Goal: Navigation & Orientation: Find specific page/section

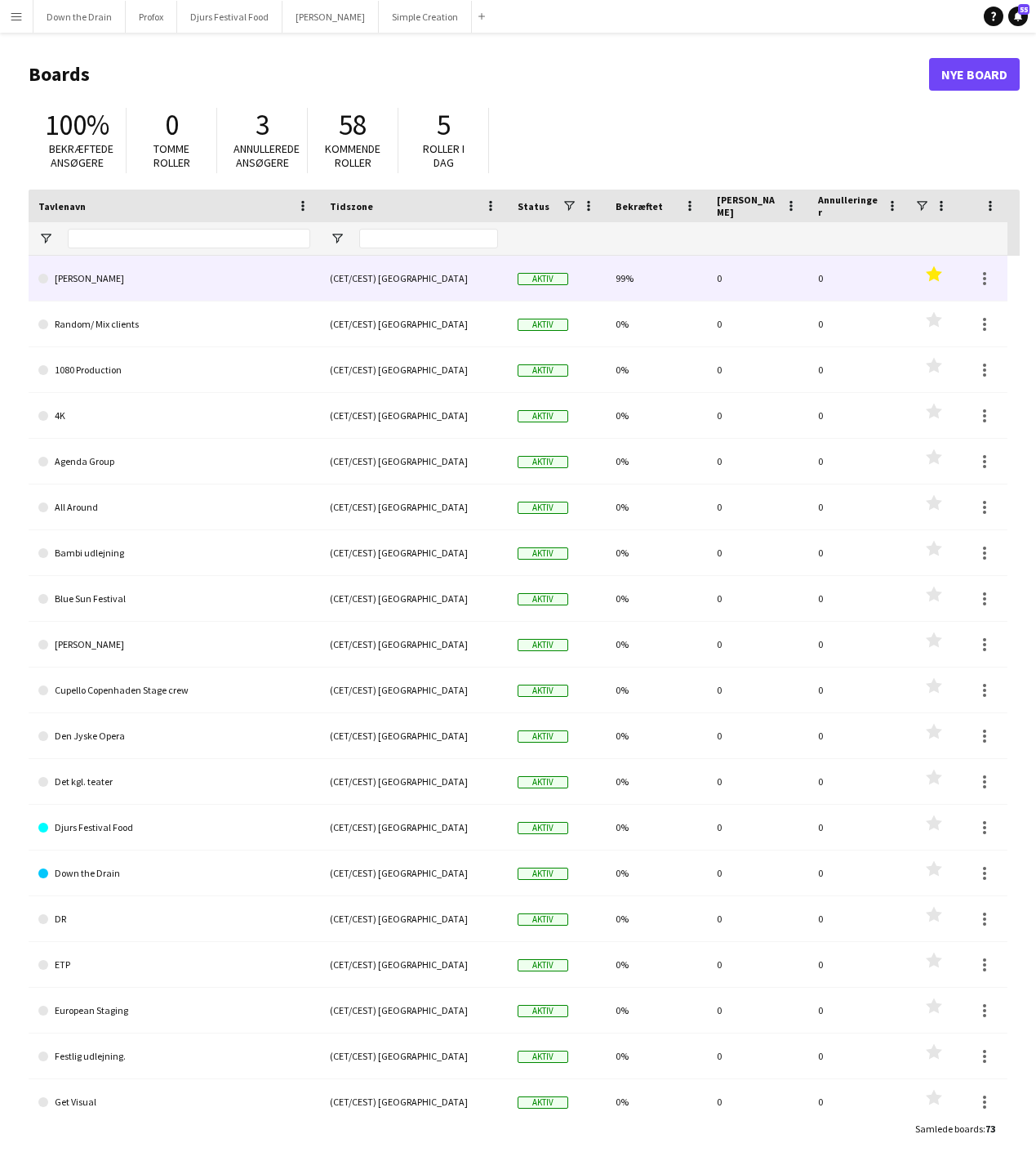
click at [117, 284] on link "[PERSON_NAME] [PERSON_NAME]" at bounding box center [174, 278] width 272 height 46
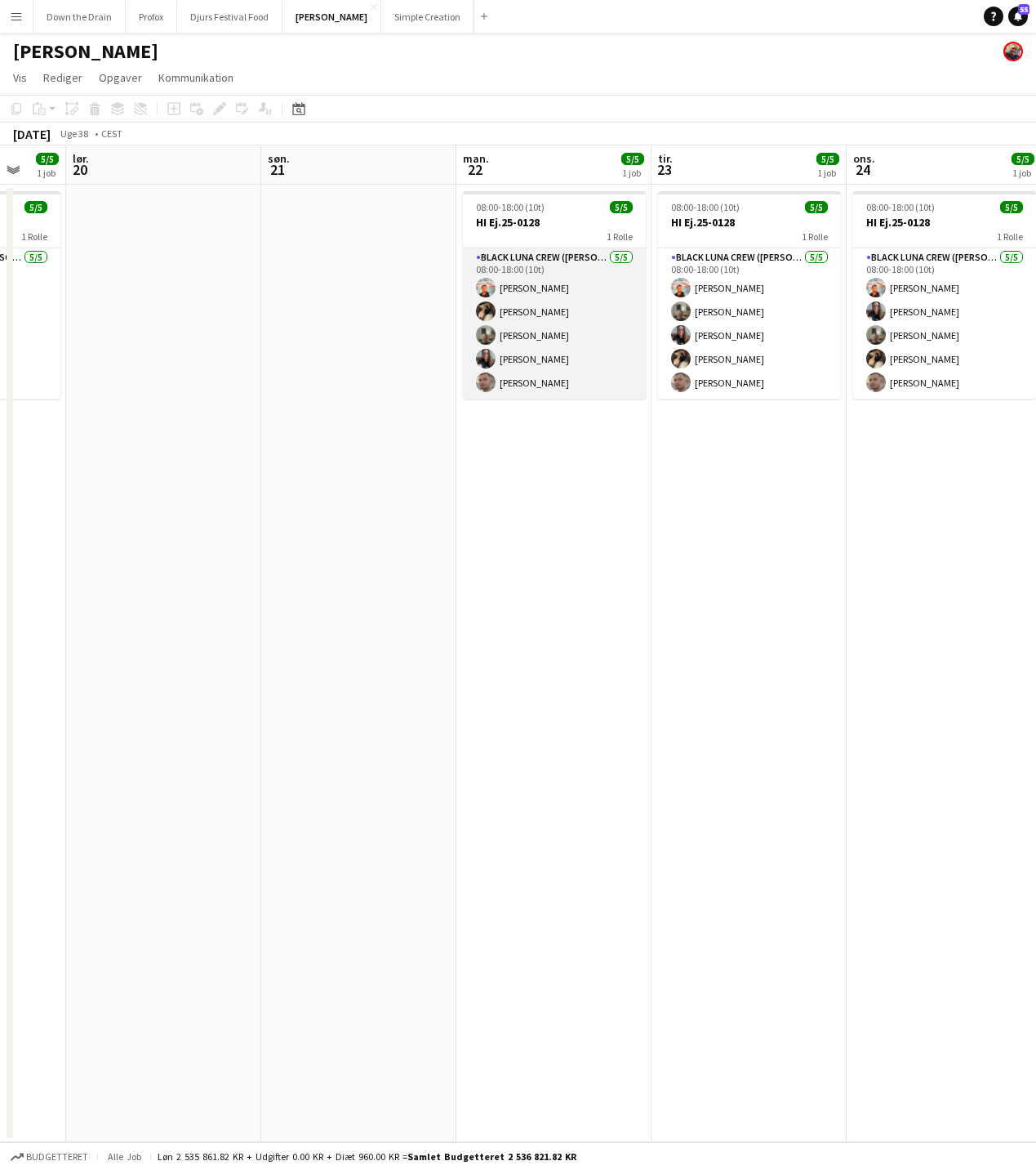
scroll to position [0, 723]
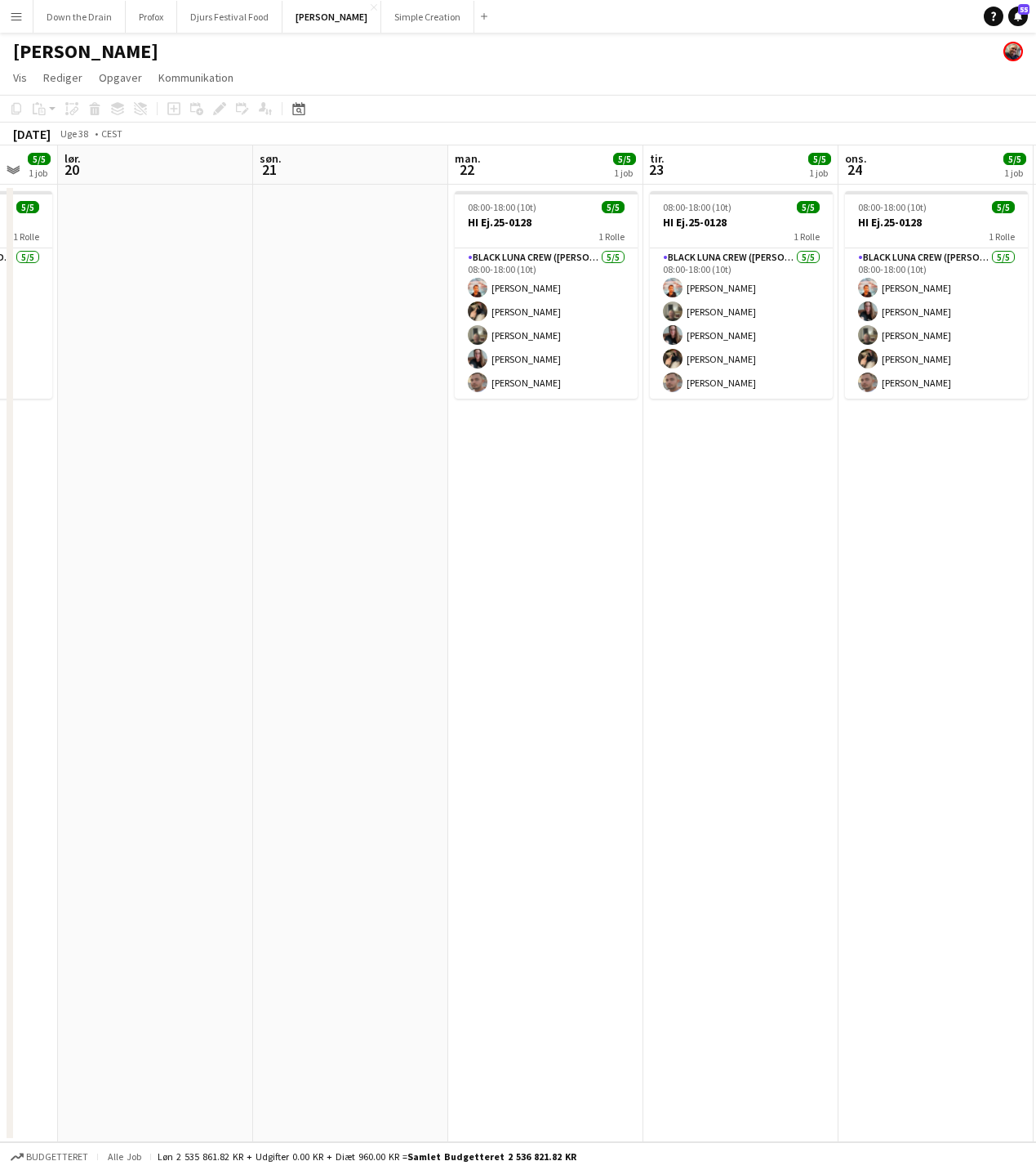
click at [16, 20] on app-icon "Menu" at bounding box center [16, 16] width 13 height 13
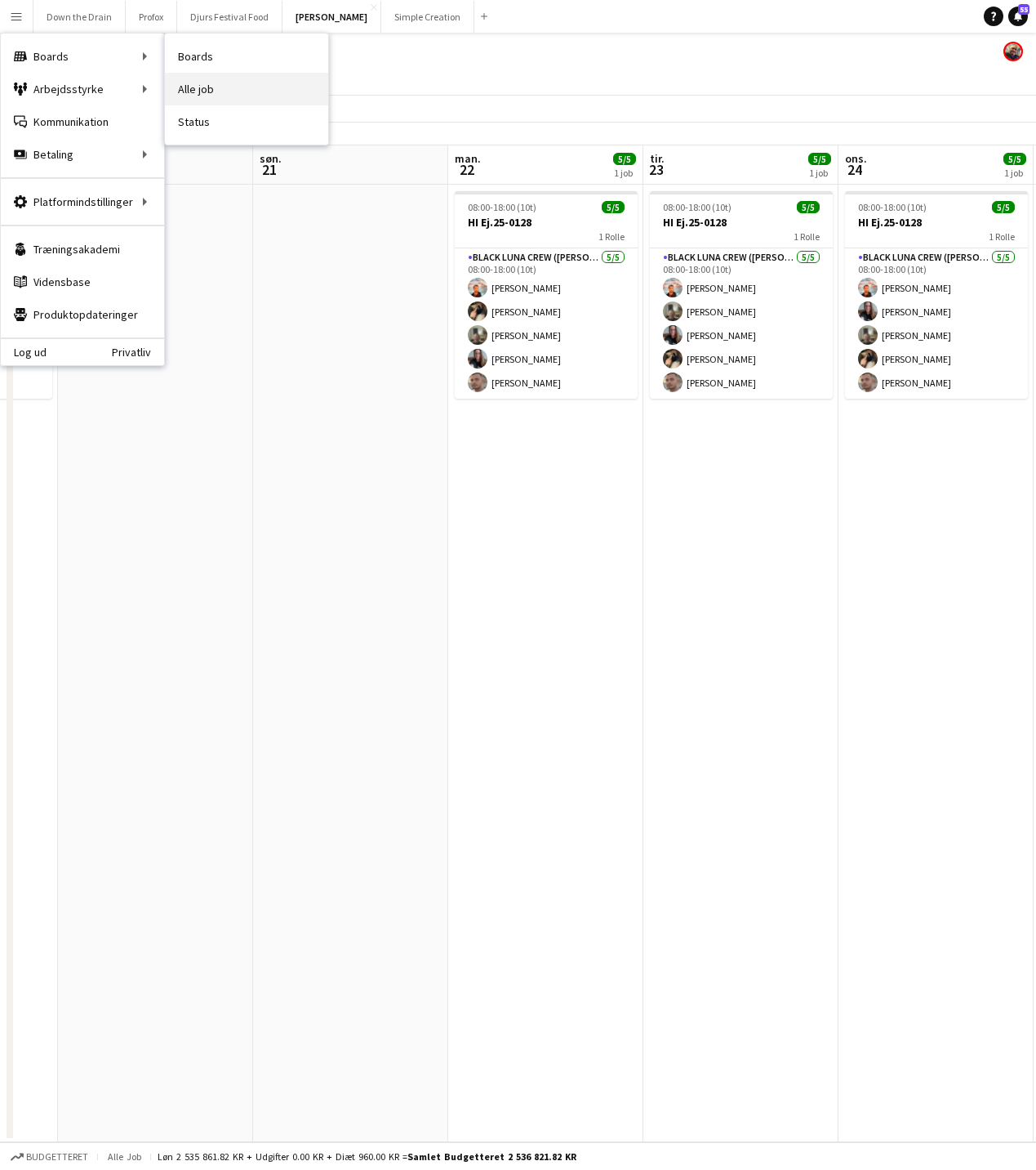
click at [206, 92] on link "Alle job" at bounding box center [246, 89] width 163 height 33
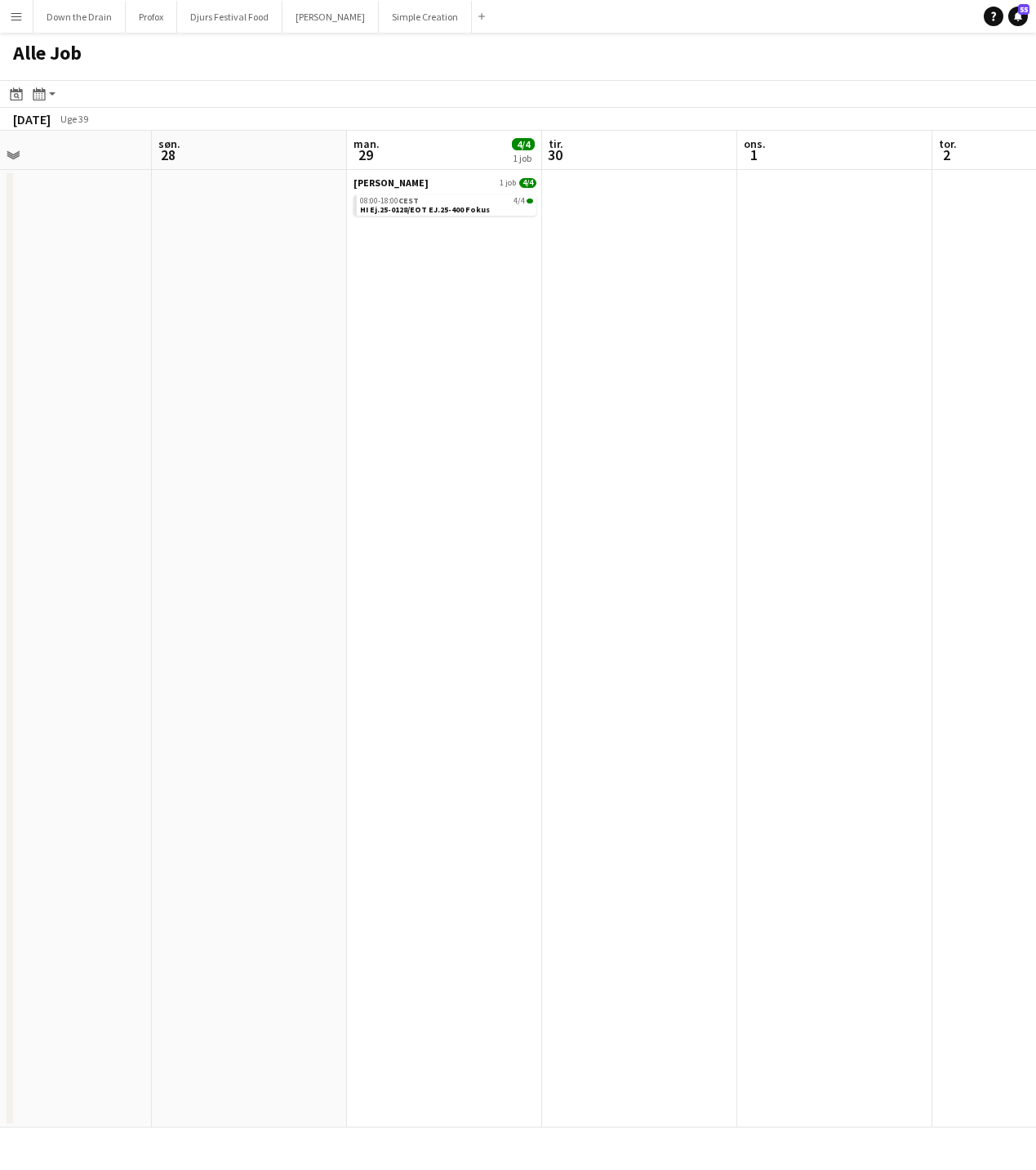
scroll to position [0, 664]
click at [463, 209] on link "08:00-18:00 CEST 4/4 HI Ej.25-0128/EOT EJ.25-400 Fokus" at bounding box center [412, 204] width 173 height 19
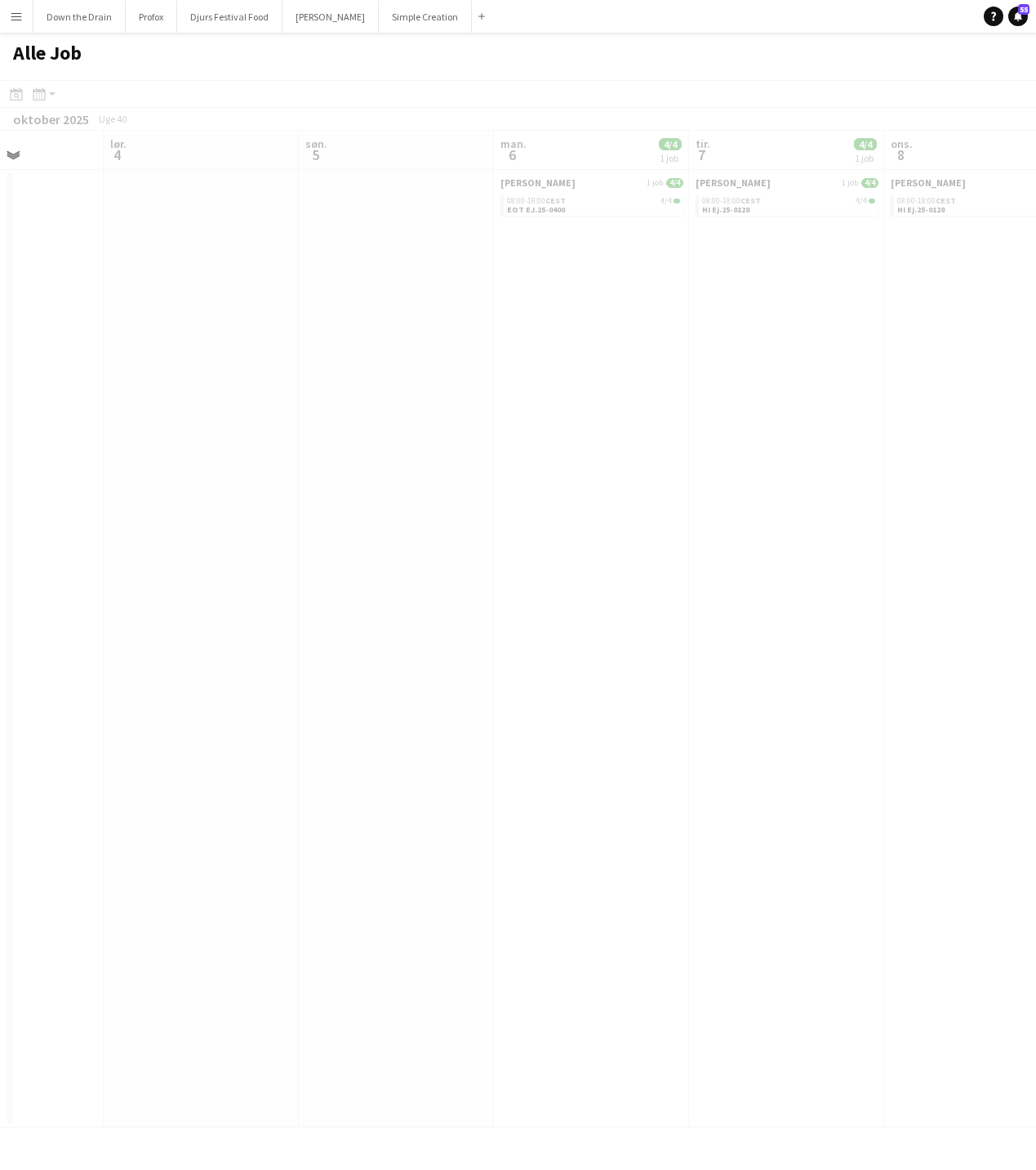
scroll to position [0, 508]
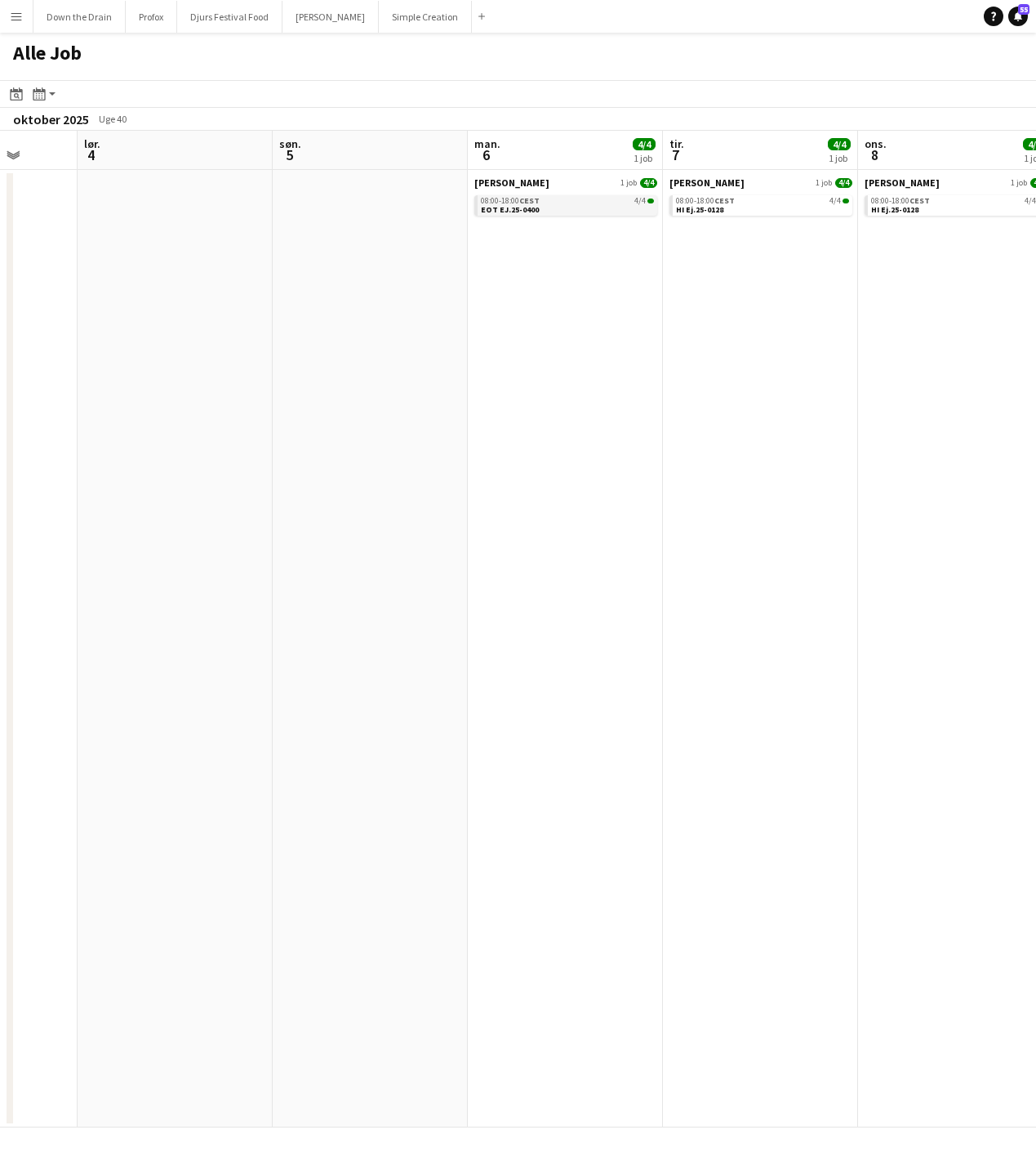
click at [563, 206] on link "08:00-18:00 CEST 4/4 EOT EJ.25-0400" at bounding box center [567, 204] width 173 height 19
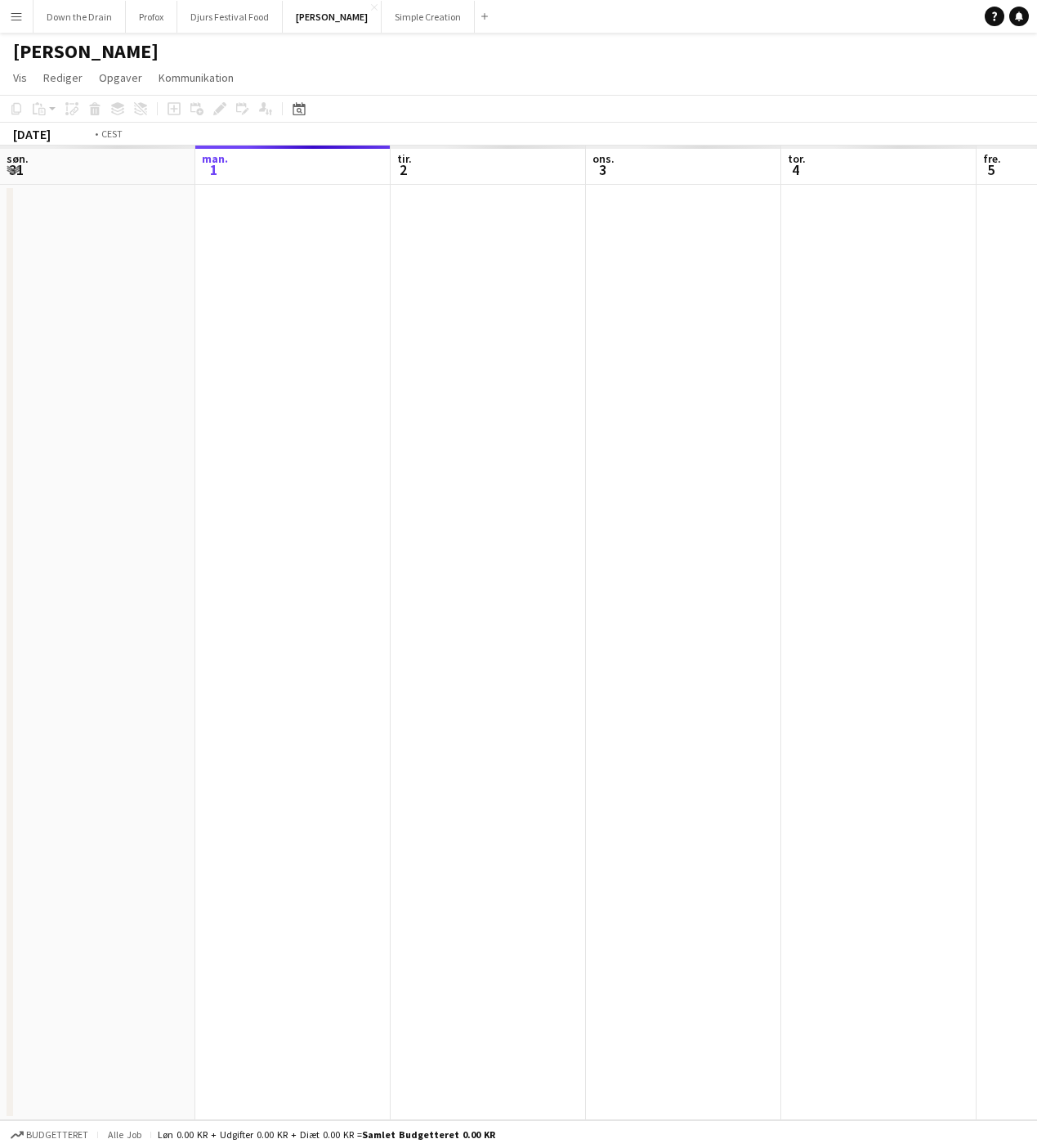
scroll to position [0, 562]
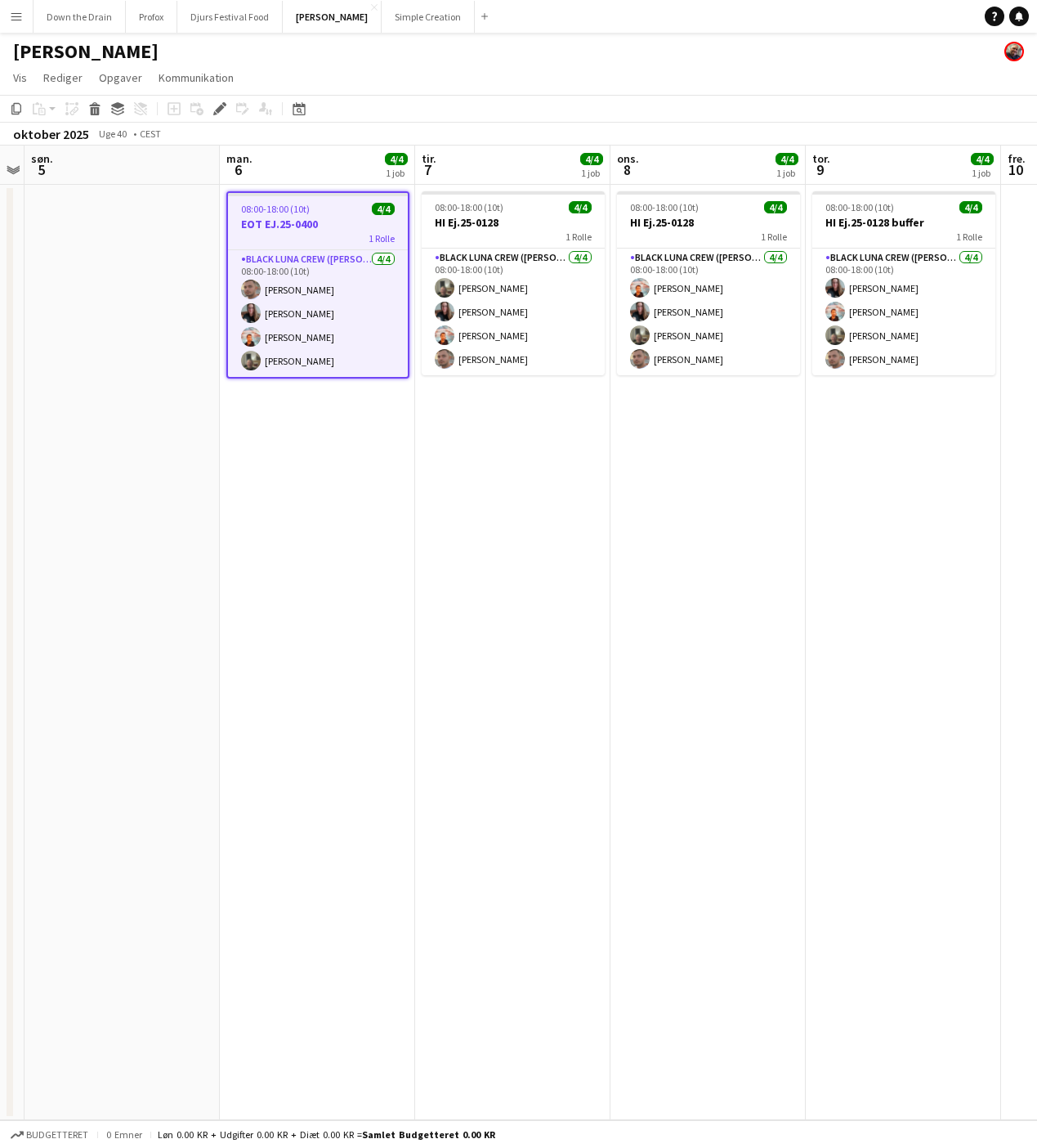
click at [338, 474] on app-date-cell "08:00-18:00 (10t) 4/4 EOT EJ.25-0400 1 Rolle Black Luna Crew (Danny) 4/4 08:00-…" at bounding box center [317, 652] width 195 height 935
